Goal: Task Accomplishment & Management: Manage account settings

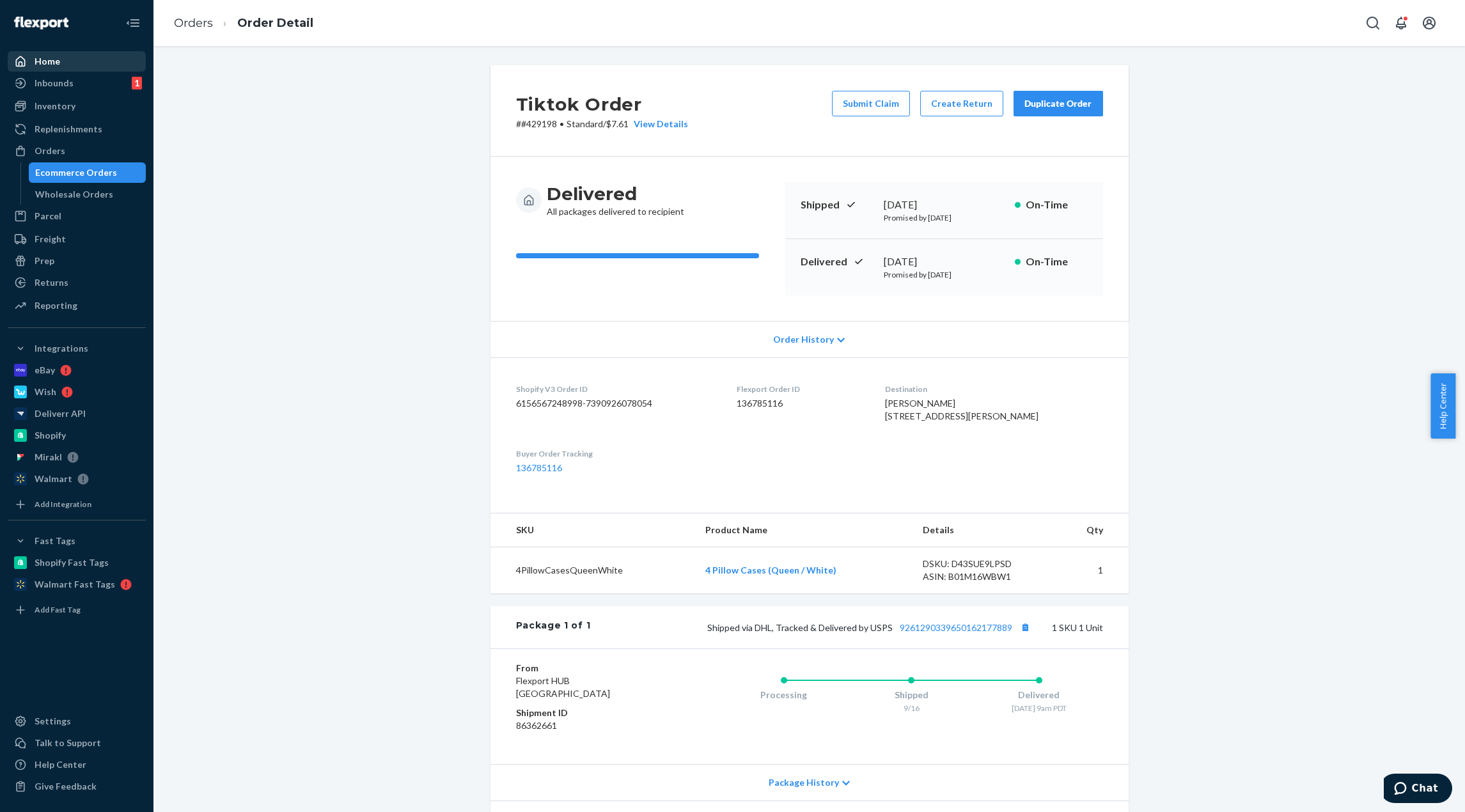
click at [93, 59] on div "Home" at bounding box center [77, 61] width 136 height 18
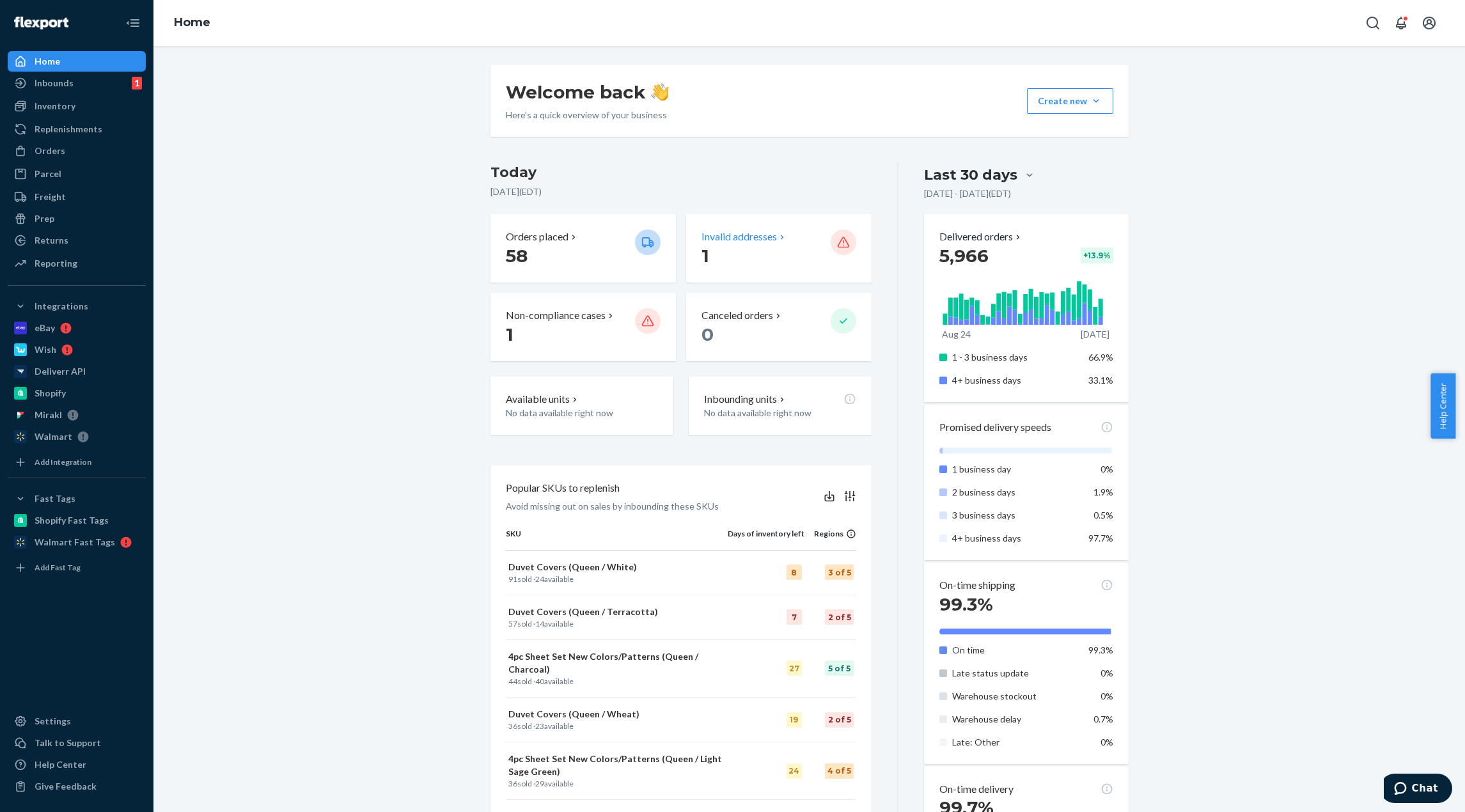
click at [752, 234] on p "Invalid addresses" at bounding box center [739, 236] width 76 height 14
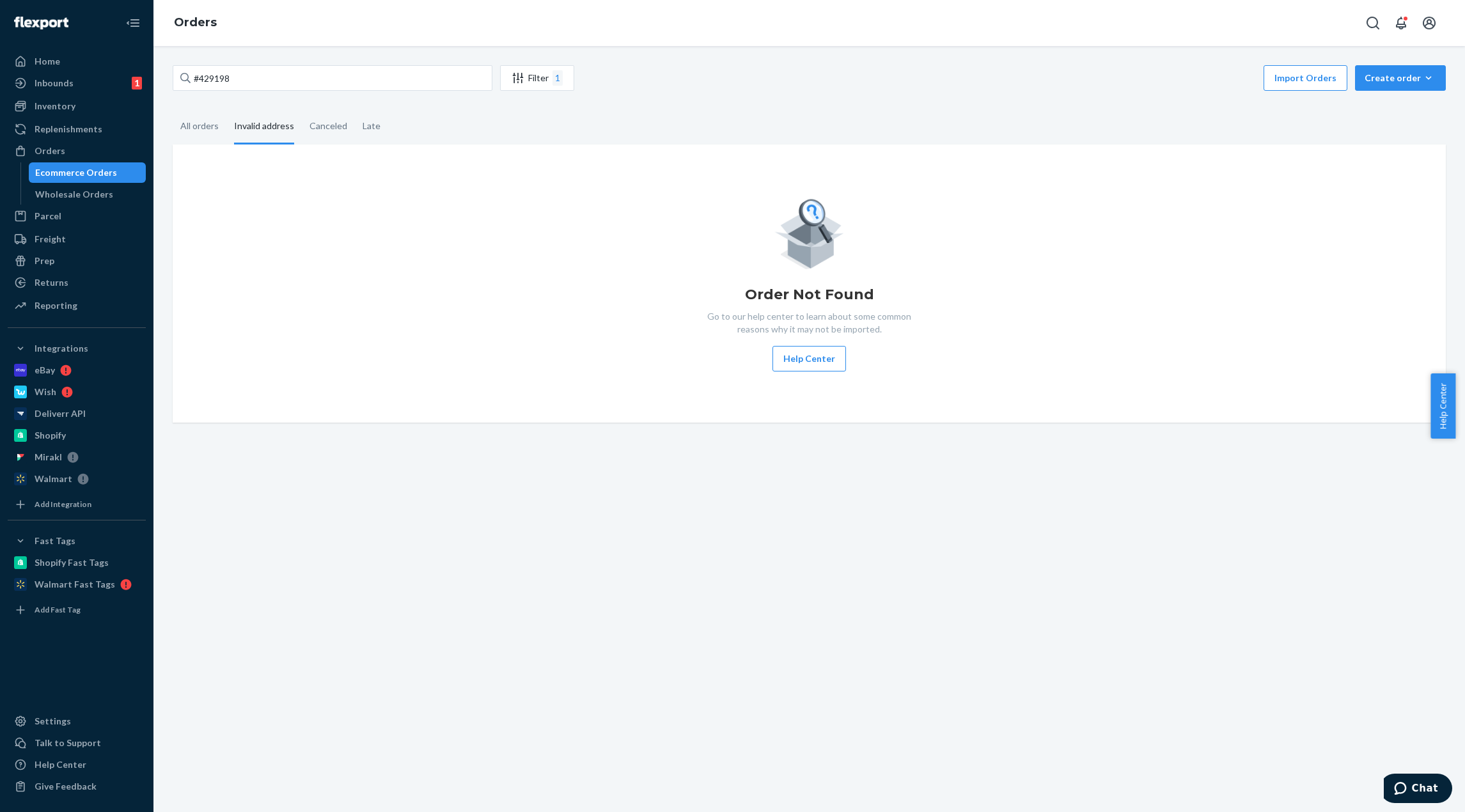
click at [277, 131] on div "Invalid address" at bounding box center [263, 127] width 60 height 35
click at [226, 110] on input "Invalid address" at bounding box center [226, 110] width 0 height 0
drag, startPoint x: 255, startPoint y: 128, endPoint x: 215, endPoint y: 126, distance: 40.0
click at [252, 128] on div "Invalid address" at bounding box center [263, 127] width 60 height 35
click at [451, 88] on input "#429198" at bounding box center [332, 78] width 320 height 25
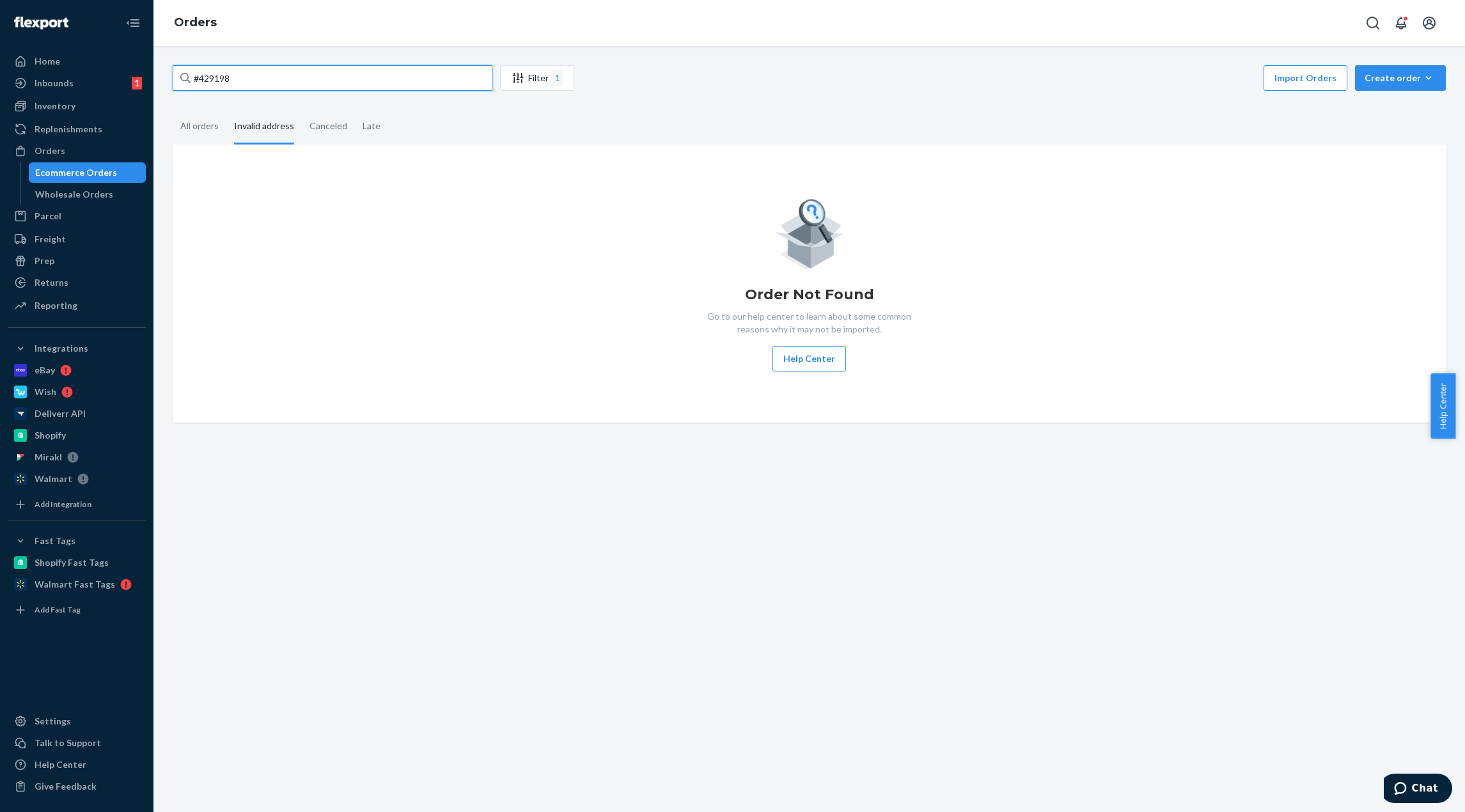
click at [450, 84] on input "#429198" at bounding box center [332, 78] width 320 height 25
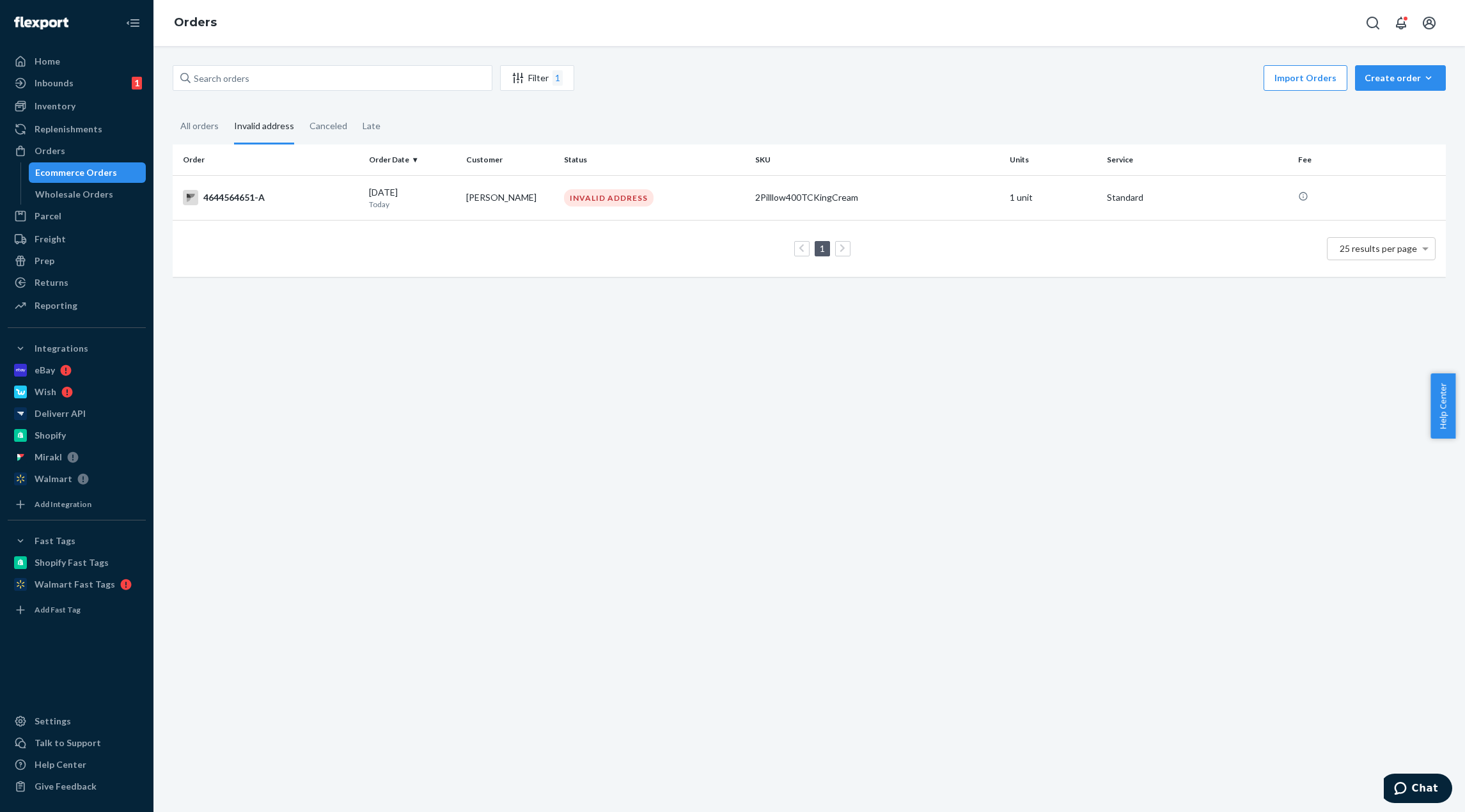
click at [687, 109] on div "Filter 1 Import Orders Create order Ecommerce order Removal order All orders In…" at bounding box center [809, 178] width 1292 height 224
click at [263, 201] on div "4644564651-A" at bounding box center [270, 198] width 176 height 15
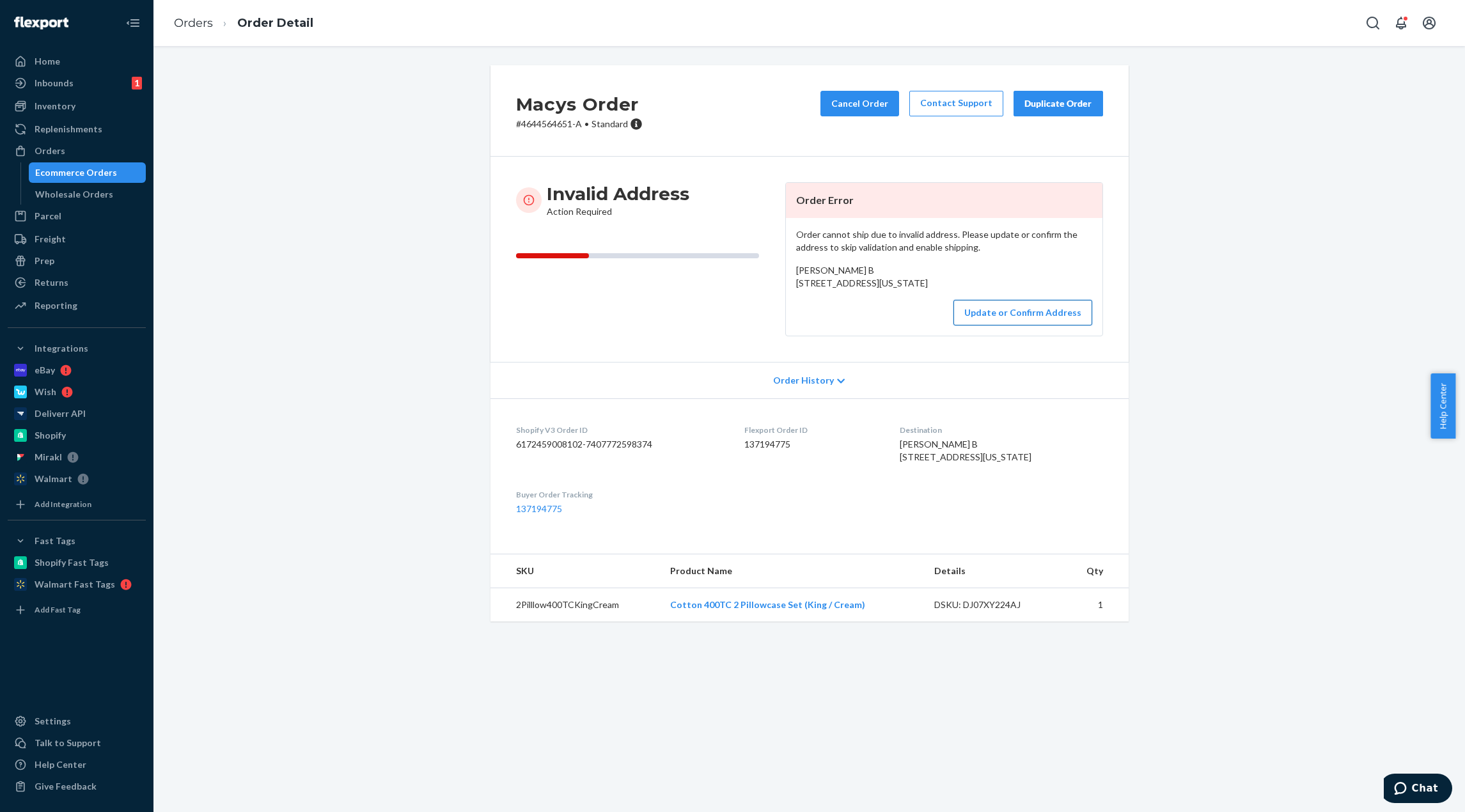
drag, startPoint x: 1064, startPoint y: 354, endPoint x: 1062, endPoint y: 347, distance: 7.3
click at [1063, 336] on div "Order cannot ship due to invalid address. Please update or confirm the address …" at bounding box center [944, 277] width 317 height 118
click at [1066, 325] on button "Update or Confirm Address" at bounding box center [1022, 313] width 139 height 25
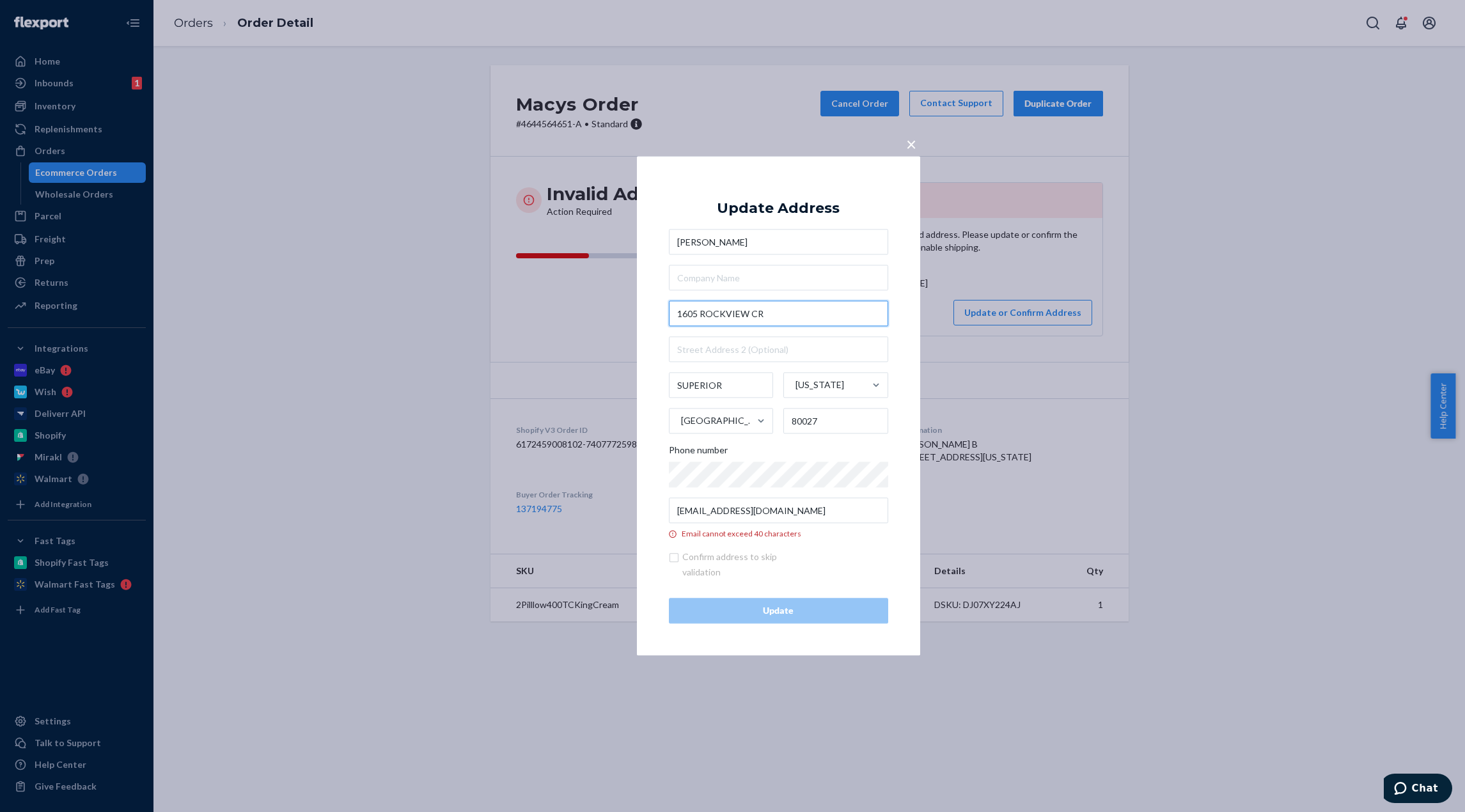
drag, startPoint x: 771, startPoint y: 309, endPoint x: 661, endPoint y: 316, distance: 110.2
click at [661, 316] on div "× Update Address [PERSON_NAME] B [STREET_ADDRESS][US_STATE] Phone number [EMAIL…" at bounding box center [778, 406] width 283 height 499
click at [772, 317] on input "1605 ROCKVIEW CR" at bounding box center [778, 314] width 219 height 25
type input "1605 ROCKVIEW Cir"
type input "[GEOGRAPHIC_DATA]"
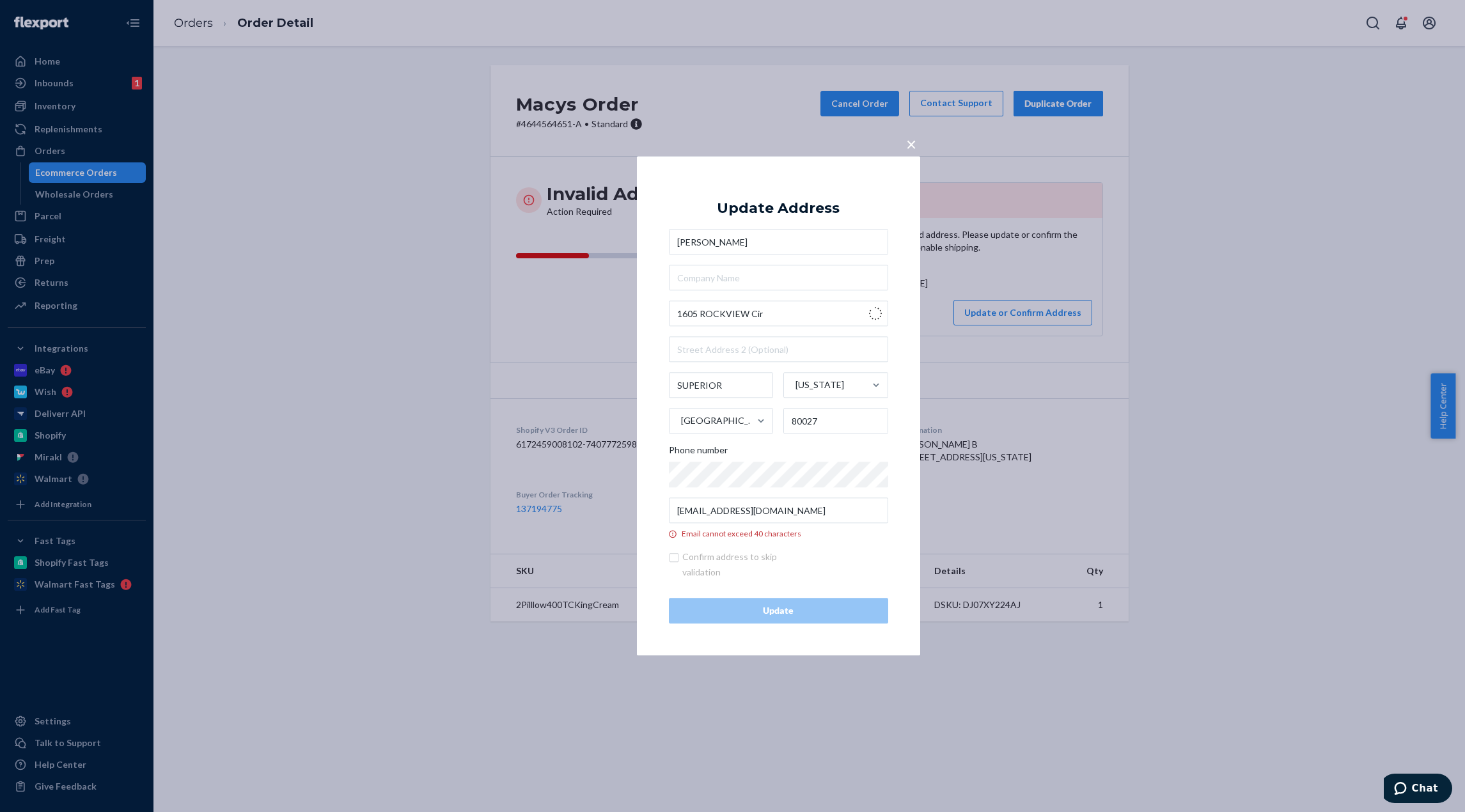
type input "[STREET_ADDRESS]"
click at [735, 510] on input "[EMAIL_ADDRESS][DOMAIN_NAME]" at bounding box center [778, 510] width 219 height 25
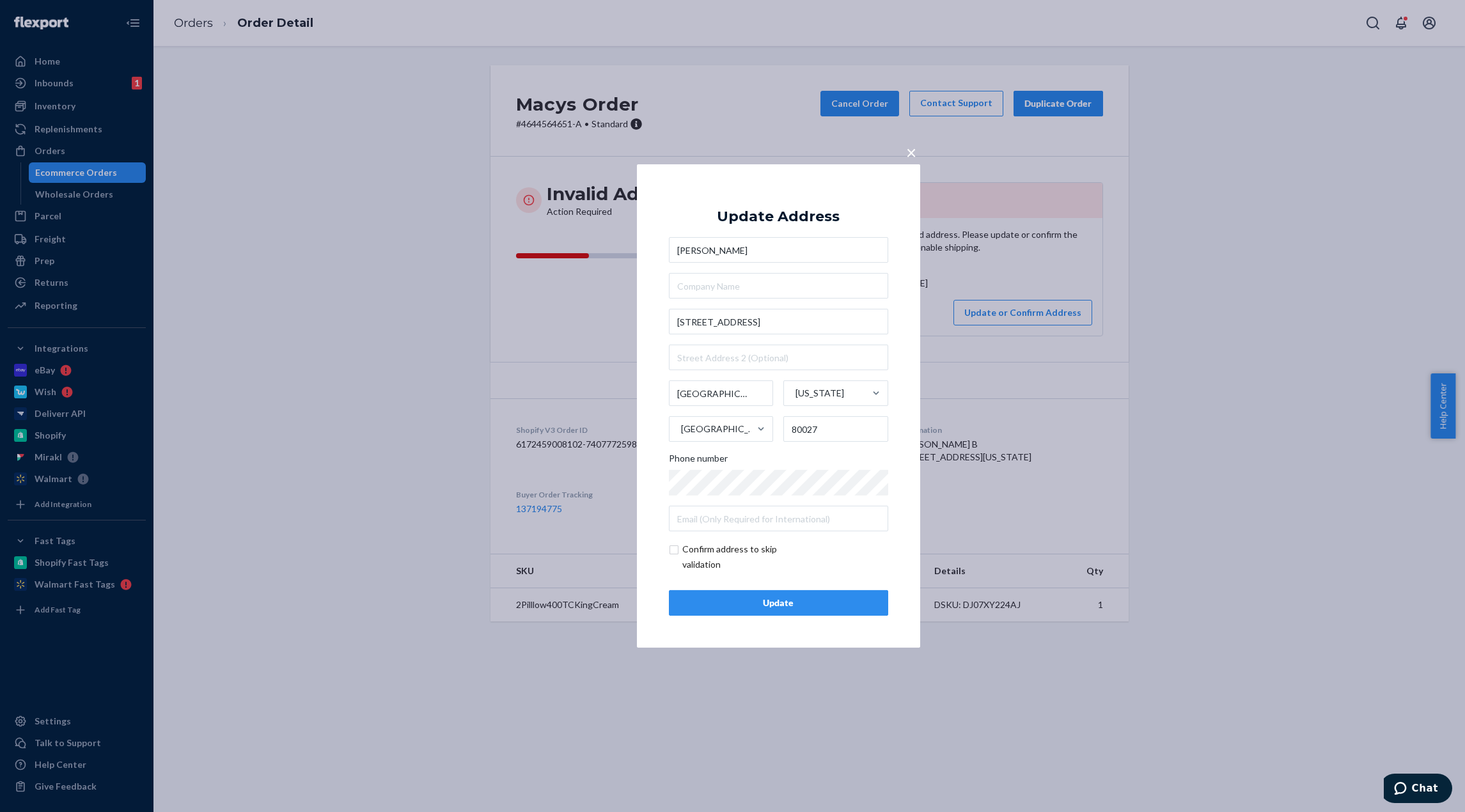
click at [847, 601] on div "Update" at bounding box center [778, 602] width 198 height 13
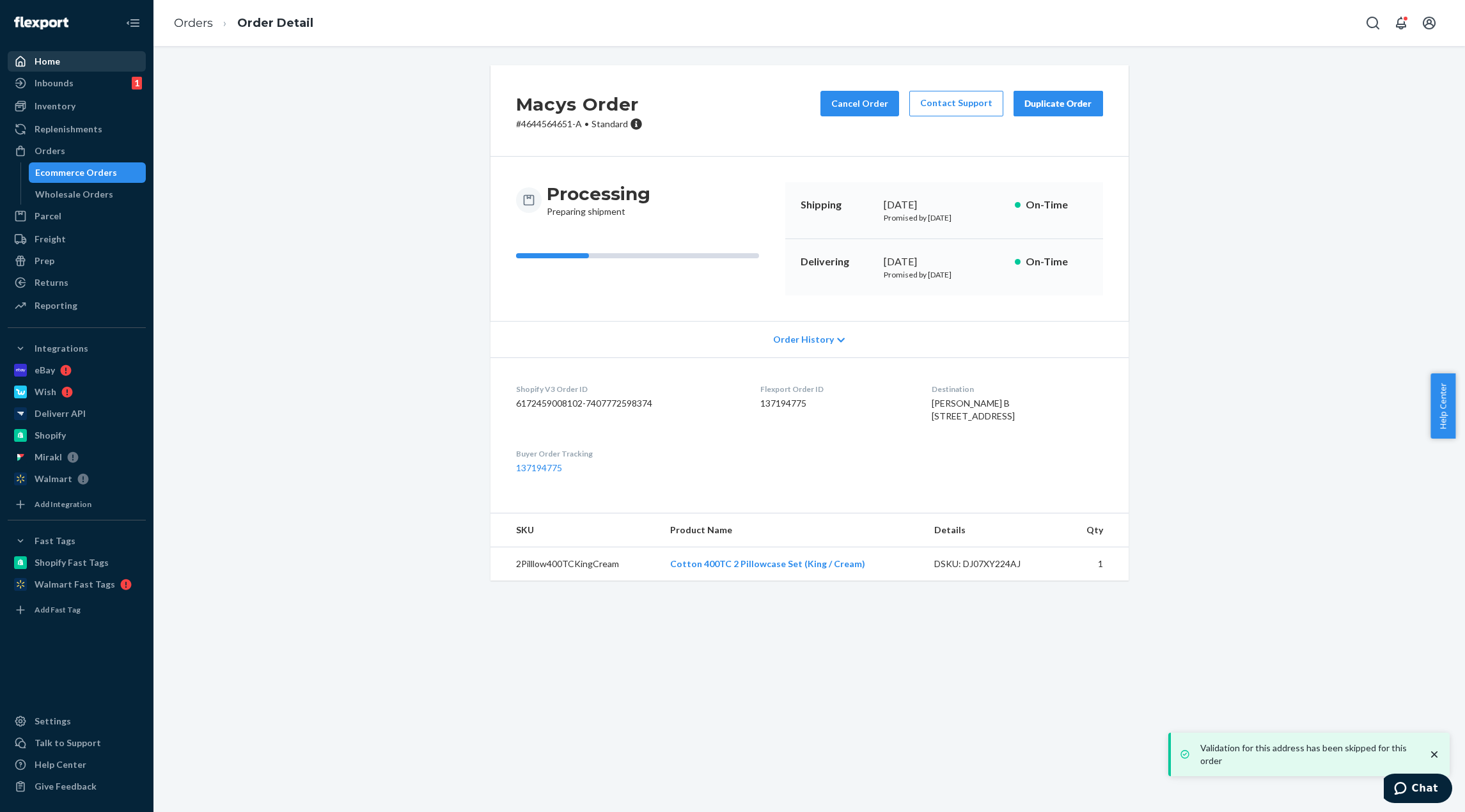
click at [81, 57] on div "Home" at bounding box center [77, 61] width 136 height 18
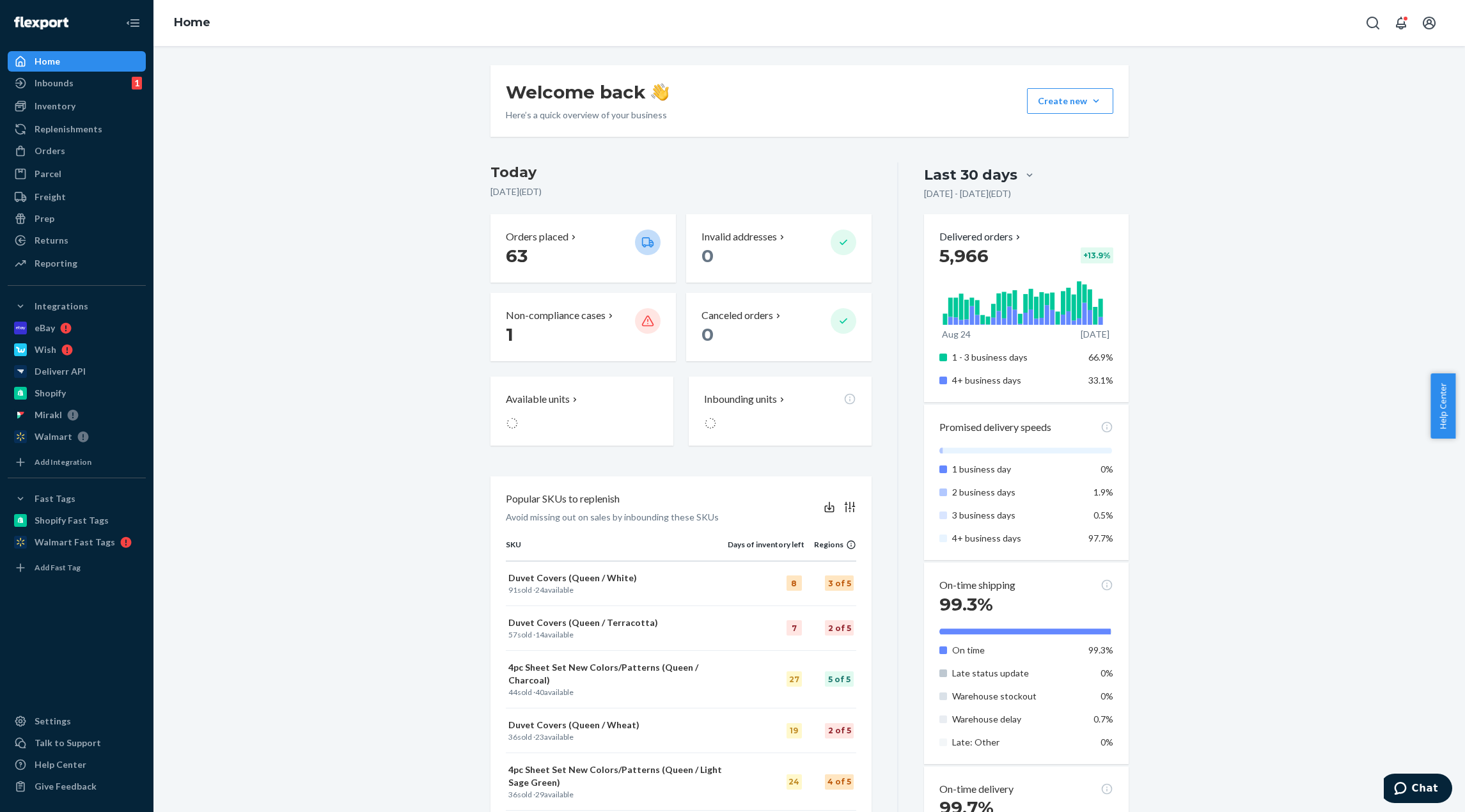
click at [387, 208] on div "Welcome back Here’s a quick overview of your business Create new Create new inb…" at bounding box center [809, 600] width 1292 height 1069
